Goal: Task Accomplishment & Management: Manage account settings

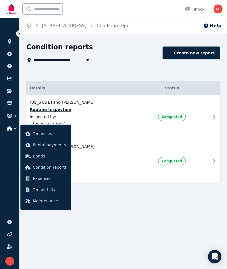
click at [76, 25] on link "[STREET_ADDRESS]" at bounding box center [64, 25] width 45 height 5
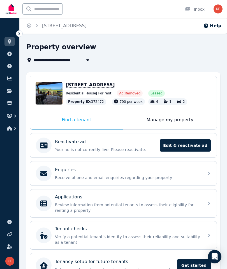
click at [165, 117] on div "Manage my property" at bounding box center [169, 120] width 93 height 18
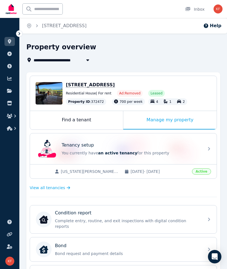
click at [170, 210] on div "Condition report Complete entry, routine, and exit inspections with digital con…" at bounding box center [118, 219] width 165 height 20
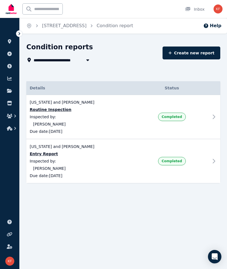
click at [83, 26] on link "[STREET_ADDRESS]" at bounding box center [64, 25] width 45 height 5
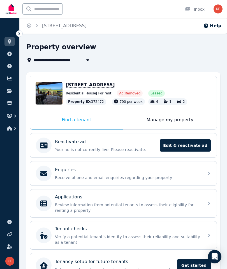
click at [173, 115] on div "Manage my property" at bounding box center [169, 120] width 93 height 18
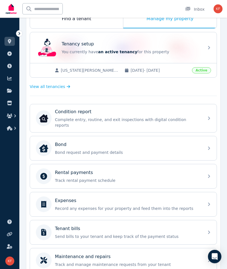
scroll to position [101, 0]
click at [114, 178] on p "Track rental payment schedule" at bounding box center [128, 181] width 146 height 6
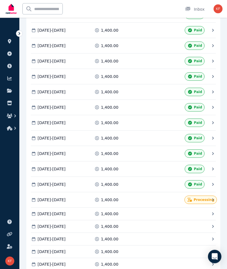
scroll to position [255, 0]
